Goal: Navigation & Orientation: Find specific page/section

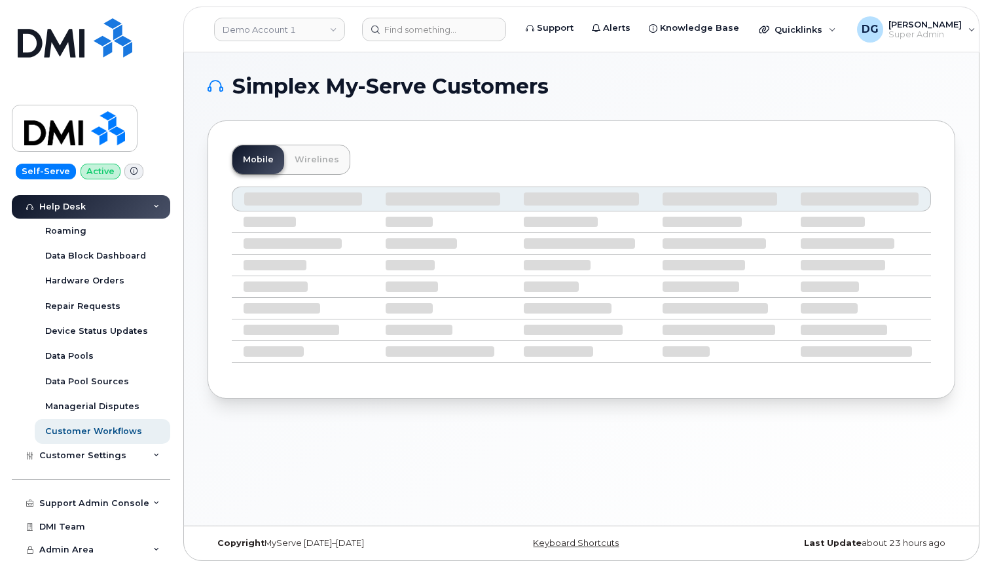
scroll to position [7, 0]
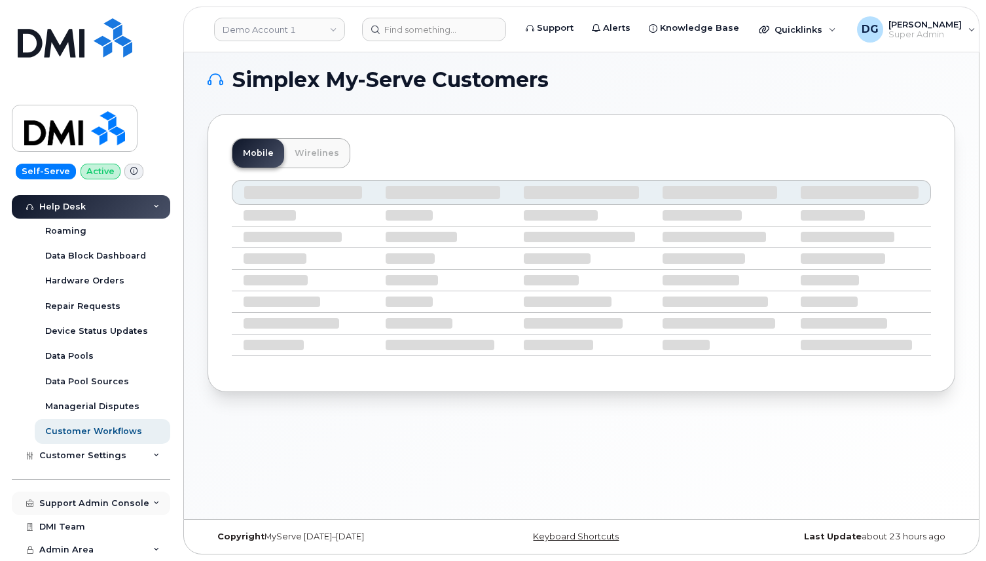
click at [82, 505] on div "Support Admin Console" at bounding box center [94, 503] width 110 height 10
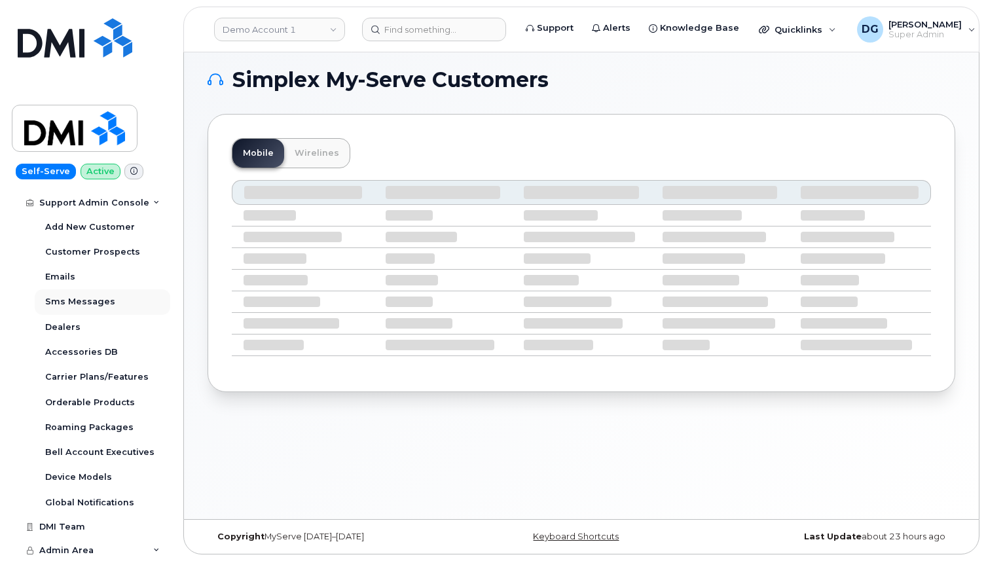
scroll to position [562, 0]
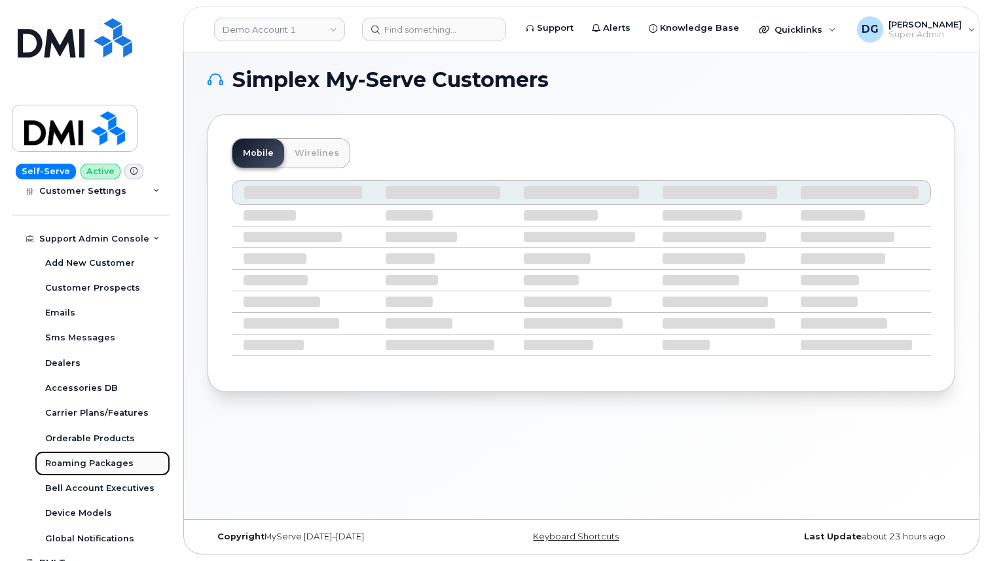
click at [90, 468] on div "Roaming Packages" at bounding box center [89, 463] width 88 height 12
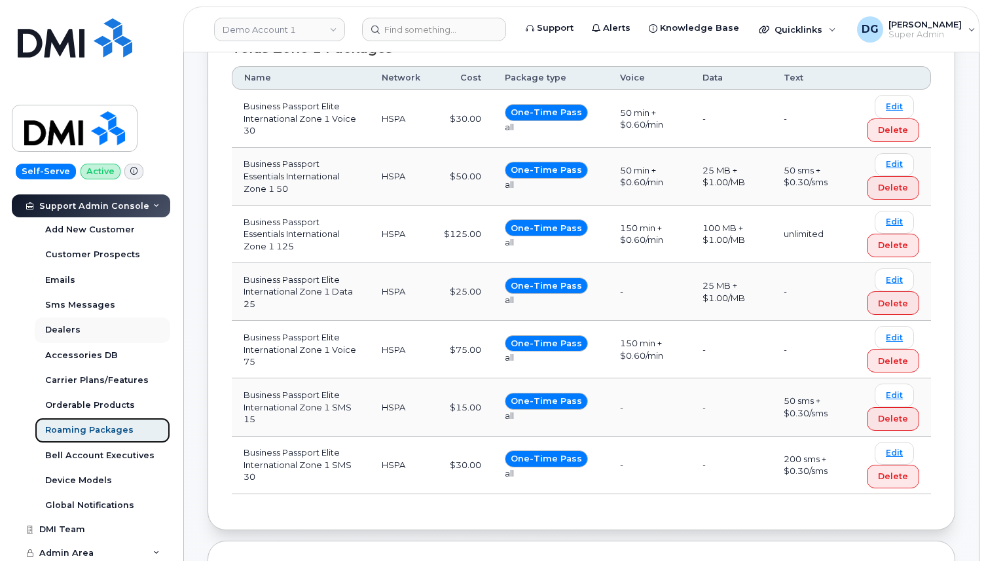
scroll to position [372, 0]
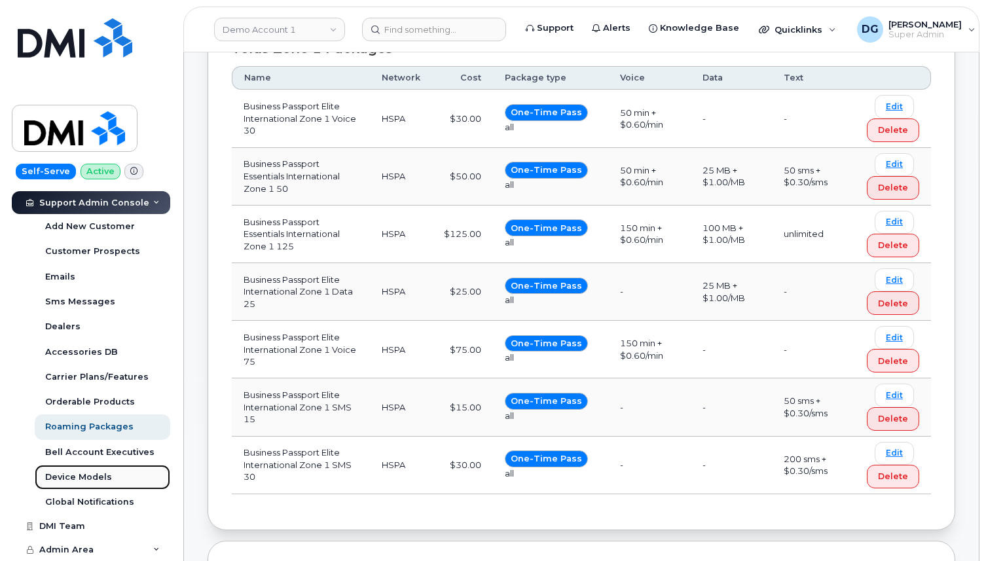
click at [95, 469] on link "Device Models" at bounding box center [102, 477] width 135 height 25
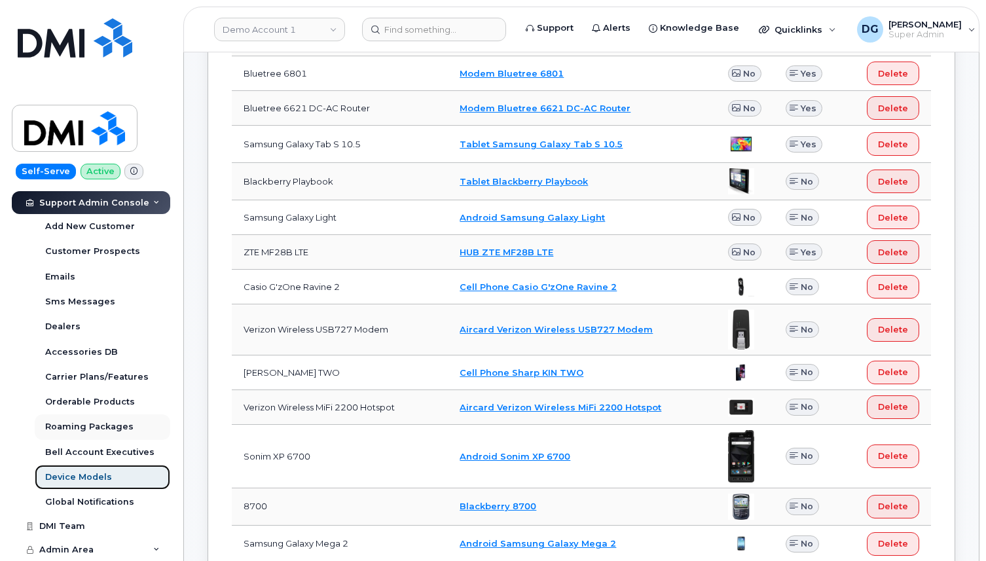
scroll to position [372, 0]
click at [96, 402] on div "Orderable Products" at bounding box center [90, 402] width 90 height 12
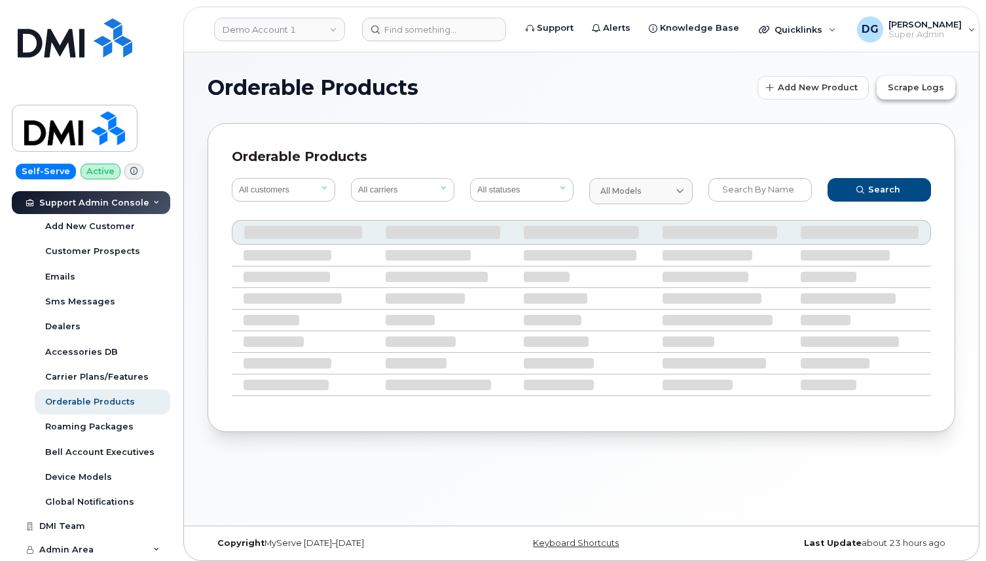
click at [921, 90] on span "Scrape Logs" at bounding box center [915, 87] width 56 height 12
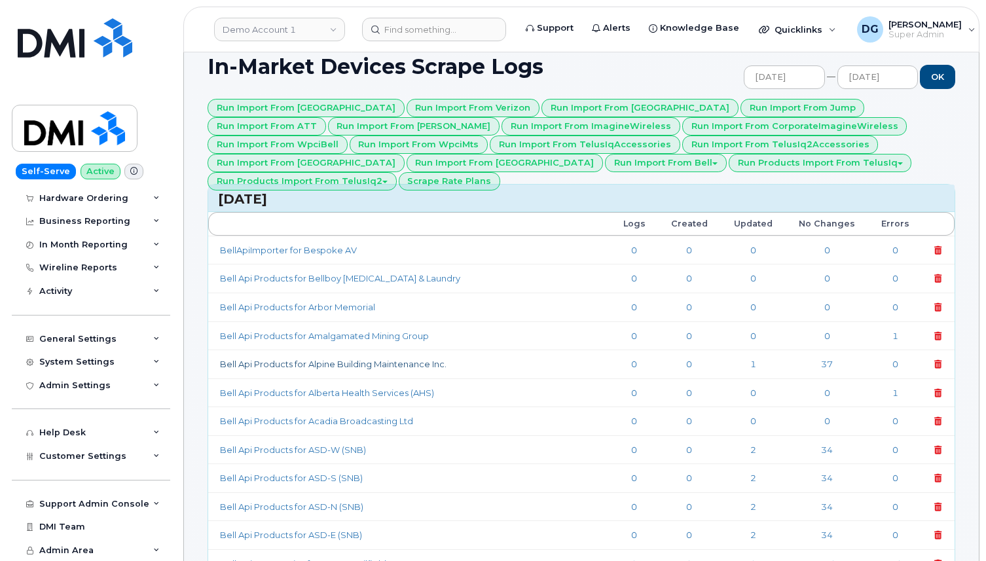
scroll to position [22, 0]
